Goal: Task Accomplishment & Management: Use online tool/utility

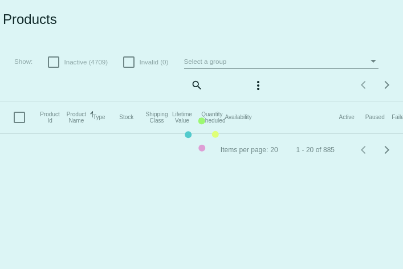
click at [216, 62] on span "Select a group" at bounding box center [205, 61] width 43 height 7
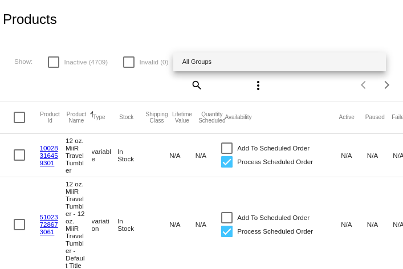
click at [43, 96] on div at bounding box center [201, 134] width 403 height 269
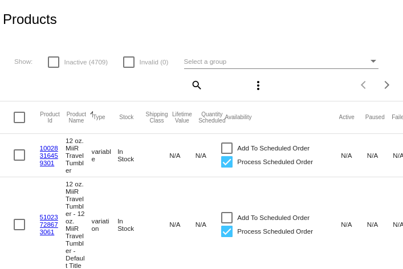
click at [201, 87] on mat-icon "search" at bounding box center [196, 85] width 14 height 18
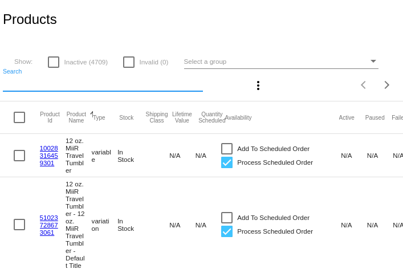
click at [163, 82] on input "Search" at bounding box center [103, 83] width 200 height 9
paste input "Kenya Kapiyai"
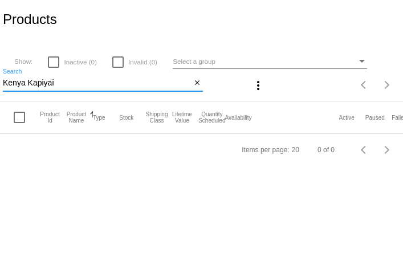
click at [39, 80] on input "Kenya Kapiyai" at bounding box center [97, 83] width 188 height 9
click at [38, 80] on input "Kenya Kapiyai" at bounding box center [97, 83] width 188 height 9
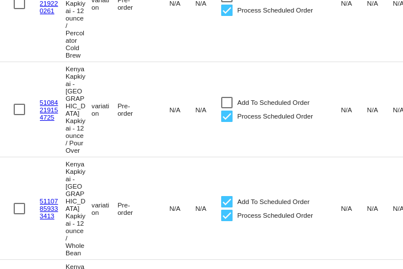
scroll to position [752, 0]
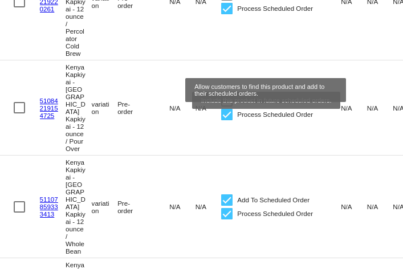
type input "Kenya kap"
click at [227, 194] on div at bounding box center [226, 199] width 11 height 11
click at [227, 206] on input "Add To Scheduled Order" at bounding box center [226, 206] width 1 height 1
checkbox input "false"
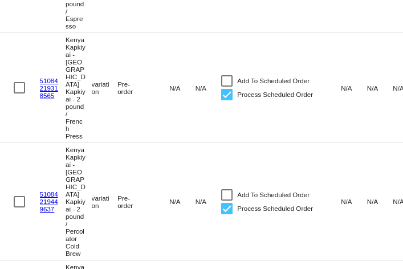
scroll to position [1353, 0]
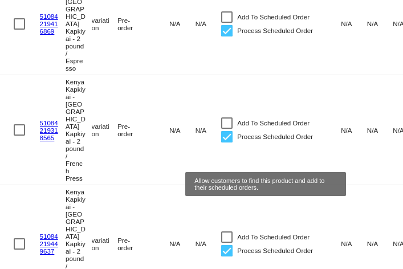
checkbox input "false"
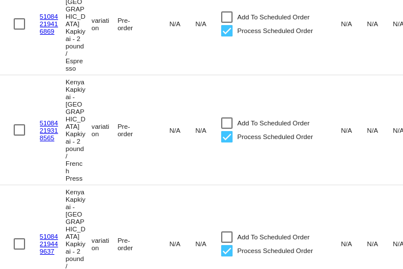
scroll to position [1579, 0]
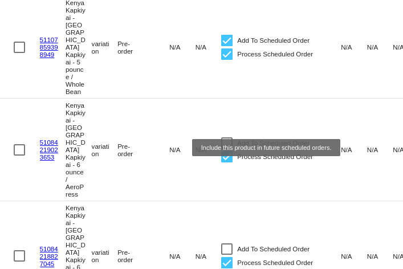
scroll to position [521, 0]
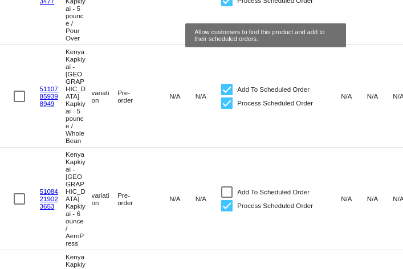
click at [230, 84] on div at bounding box center [226, 89] width 11 height 11
click at [227, 95] on input "Add To Scheduled Order" at bounding box center [226, 95] width 1 height 1
checkbox input "false"
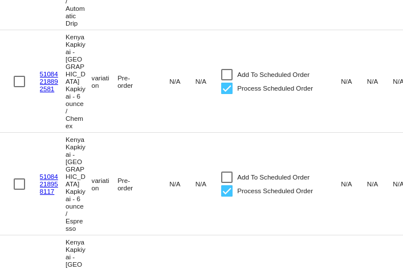
scroll to position [1034, 0]
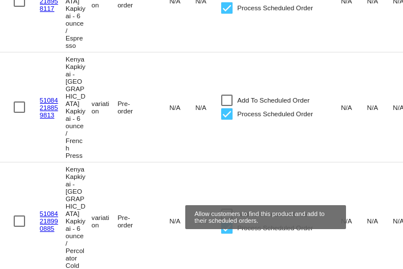
checkbox input "false"
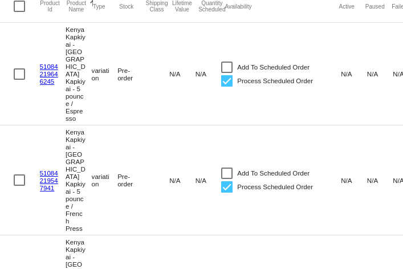
scroll to position [0, 0]
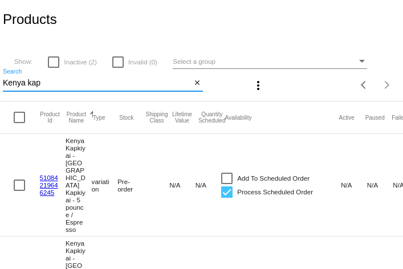
click at [75, 85] on input "Kenya kap" at bounding box center [97, 83] width 188 height 9
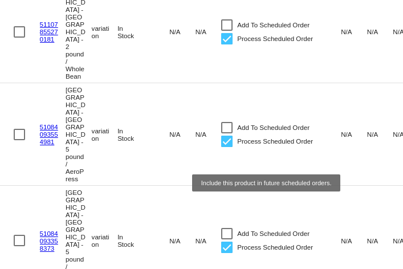
scroll to position [1874, 0]
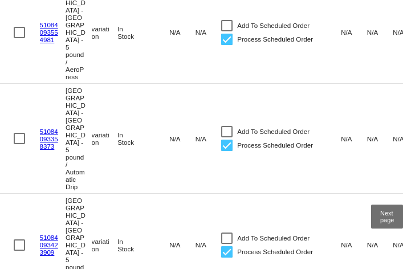
type input "lincoln"
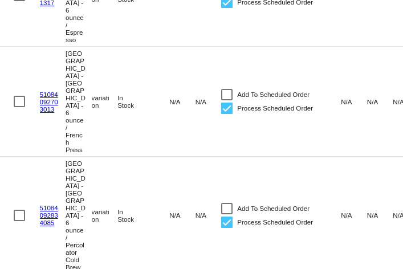
scroll to position [1228, 0]
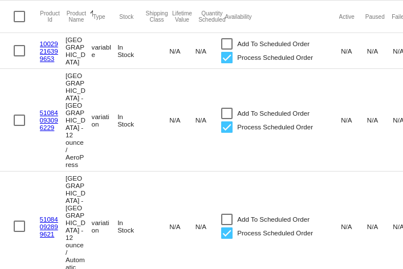
scroll to position [0, 0]
